Goal: Transaction & Acquisition: Obtain resource

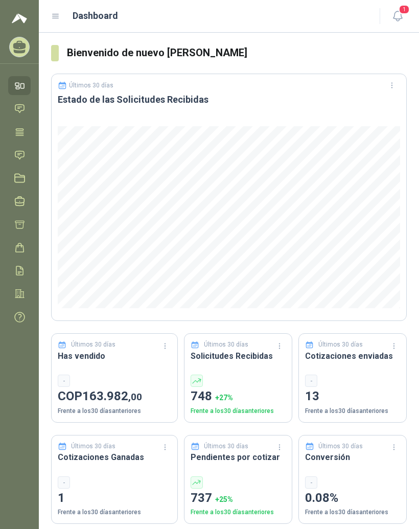
click at [20, 139] on link "Tareas" at bounding box center [19, 132] width 22 height 19
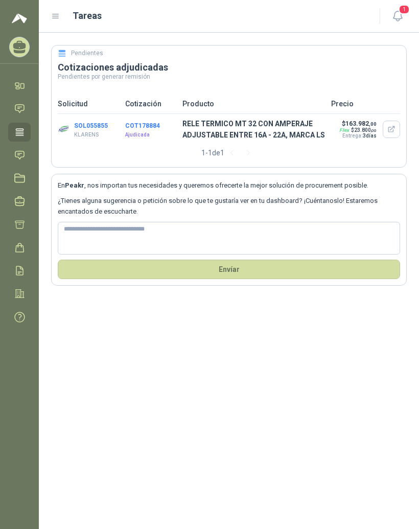
click at [299, 132] on p "RELE TERMICO MT 32 CON AMPERAJE ADJUSTABLE ENTRE 16A - 22A, MARCA LS" at bounding box center [253, 129] width 143 height 22
click at [282, 134] on p "RELE TERMICO MT 32 CON AMPERAJE ADJUSTABLE ENTRE 16A - 22A, MARCA LS" at bounding box center [253, 129] width 143 height 22
click at [141, 128] on button "COT178884" at bounding box center [142, 125] width 35 height 7
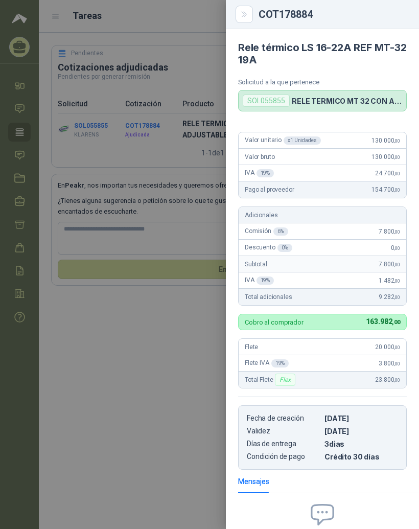
scroll to position [100, 0]
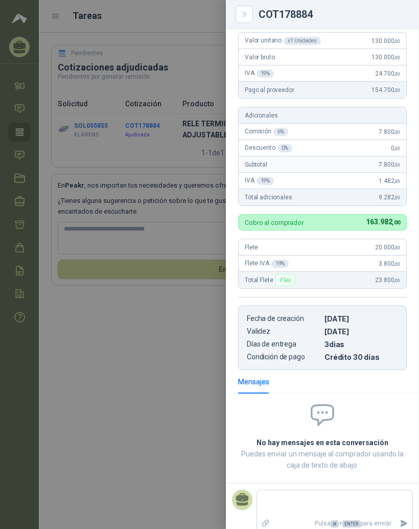
click at [159, 392] on div at bounding box center [209, 264] width 419 height 529
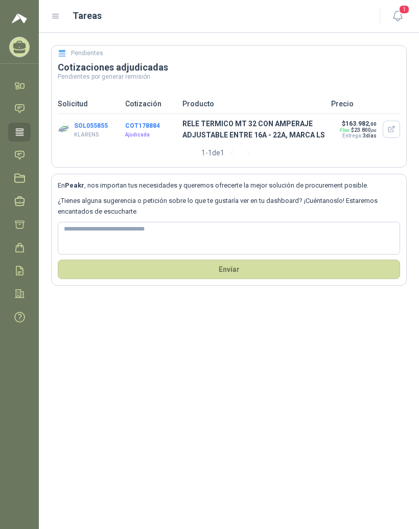
click at [368, 120] on span "163.982 ,00" at bounding box center [361, 123] width 31 height 7
click at [372, 121] on span ",00" at bounding box center [373, 124] width 8 height 6
click at [299, 118] on p "RELE TERMICO MT 32 CON AMPERAJE ADJUSTABLE ENTRE 16A - 22A, MARCA LS" at bounding box center [253, 129] width 143 height 22
click at [56, 12] on icon at bounding box center [55, 16] width 9 height 9
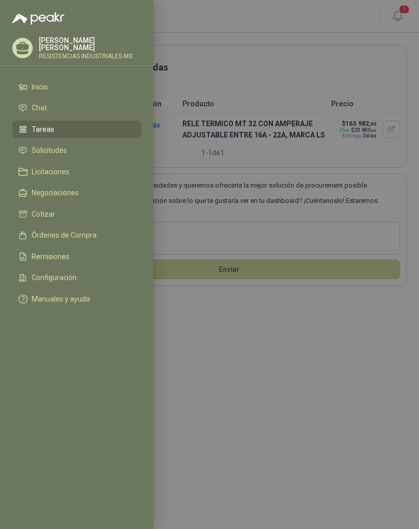
click at [102, 233] on li "Órdenes de Compra" at bounding box center [76, 235] width 117 height 9
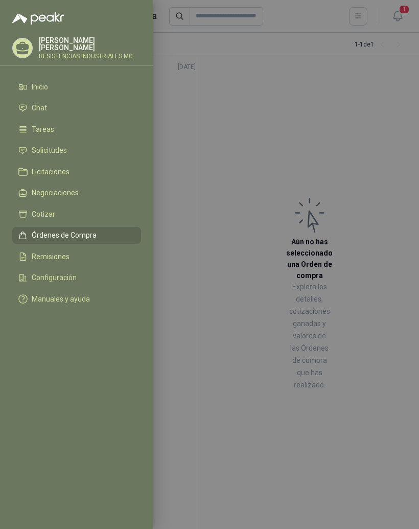
click at [377, 141] on div at bounding box center [209, 264] width 419 height 529
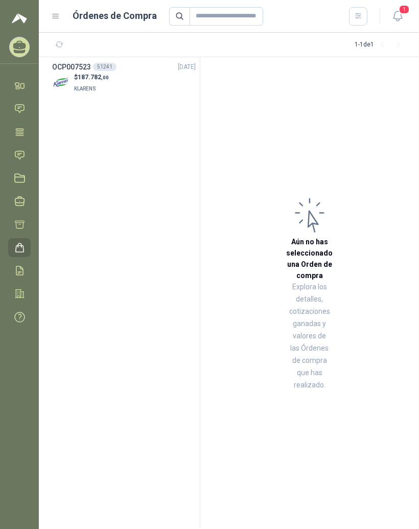
click at [78, 73] on p "$ 187.782 ,00" at bounding box center [91, 78] width 35 height 10
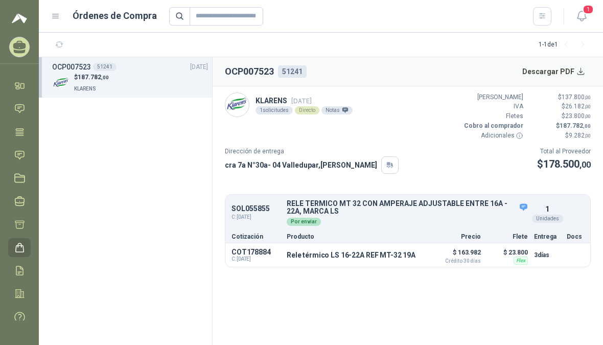
click at [246, 111] on img at bounding box center [237, 105] width 24 height 24
click at [278, 106] on div "1 solicitudes" at bounding box center [274, 110] width 37 height 8
click at [238, 107] on img at bounding box center [237, 105] width 24 height 24
click at [0, 0] on button "Detalles" at bounding box center [0, 0] width 0 height 0
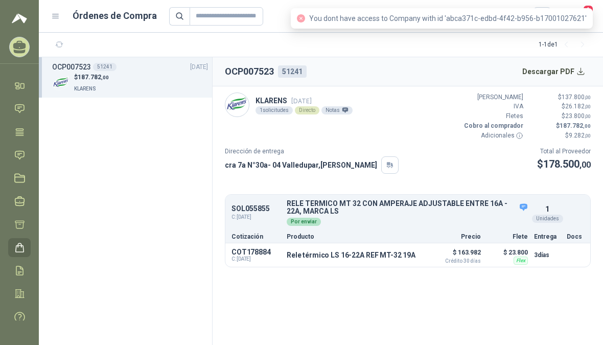
click at [419, 149] on div "Dirección de entrega cra 7a N°30a- 04 [GEOGRAPHIC_DATA] , Cesar Total al Provee…" at bounding box center [408, 160] width 366 height 27
click at [419, 73] on button "Descargar PDF" at bounding box center [554, 71] width 75 height 20
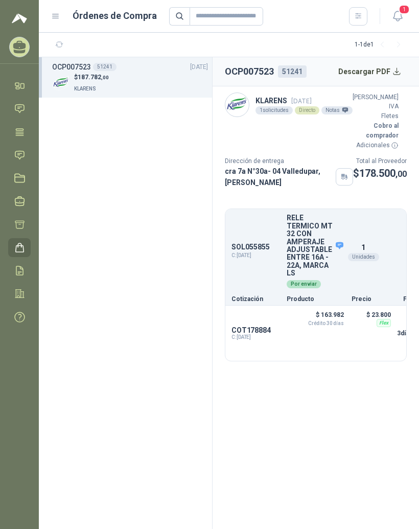
click at [375, 128] on p "Cobro al comprador" at bounding box center [376, 130] width 46 height 19
click at [274, 102] on p "KLARENS [DATE]" at bounding box center [304, 100] width 97 height 11
click at [275, 102] on p "KLARENS [DATE]" at bounding box center [304, 100] width 97 height 11
click at [398, 71] on button "Descargar PDF" at bounding box center [370, 71] width 75 height 20
click at [389, 70] on button "Descargar PDF" at bounding box center [370, 71] width 75 height 20
